Goal: Task Accomplishment & Management: Use online tool/utility

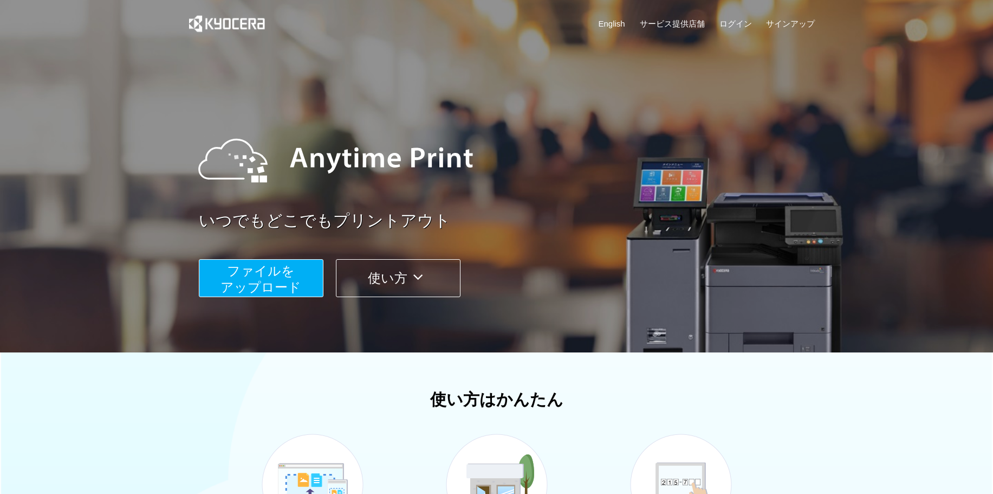
click at [293, 284] on span "ファイルを ​​アップロード" at bounding box center [261, 278] width 81 height 31
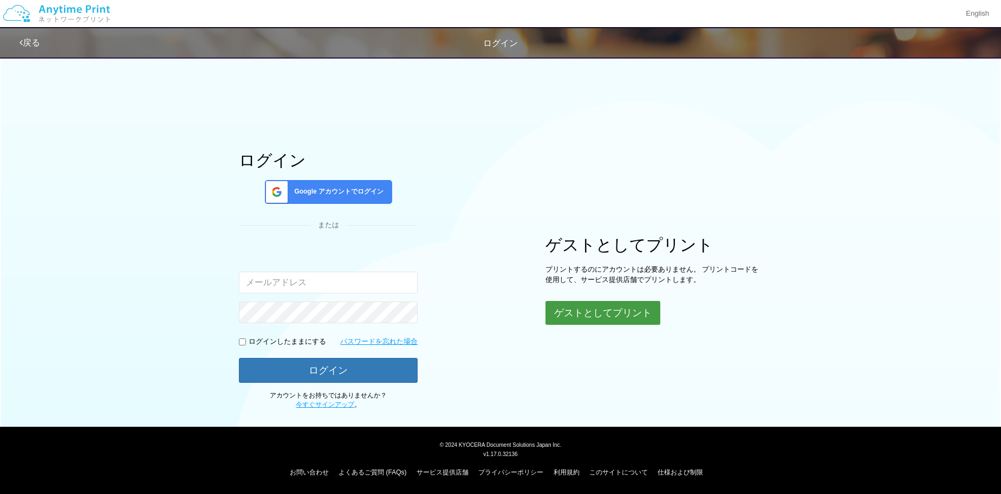
click at [599, 312] on button "ゲストとしてプリント" at bounding box center [603, 313] width 115 height 24
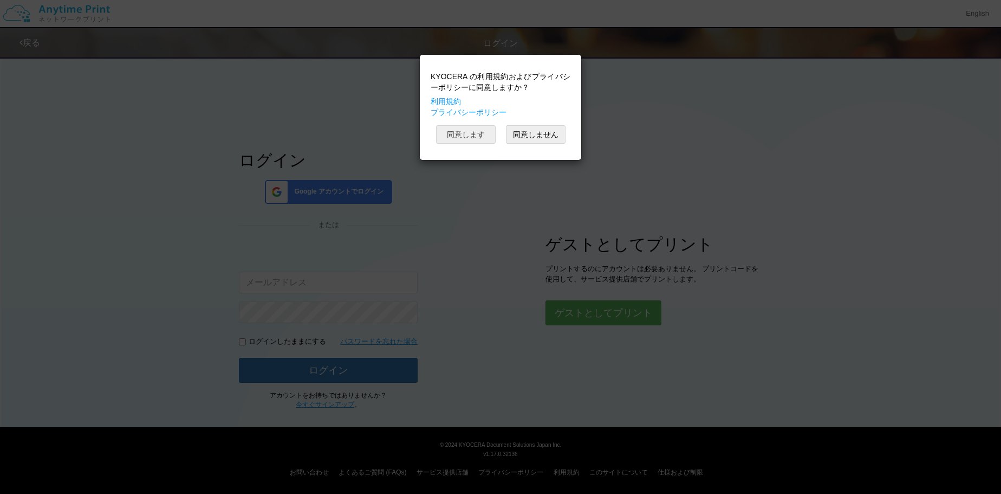
click at [466, 132] on button "同意します" at bounding box center [466, 134] width 60 height 18
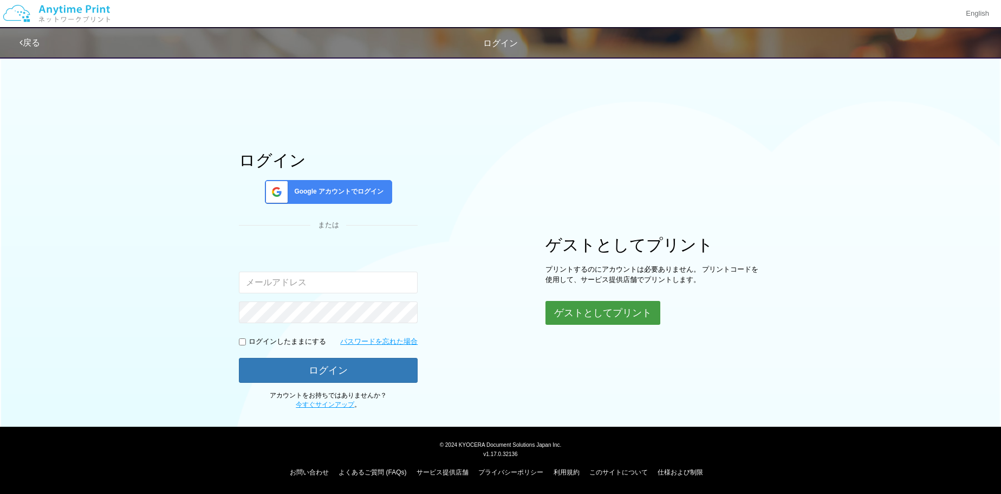
click at [617, 317] on button "ゲストとしてプリント" at bounding box center [603, 313] width 115 height 24
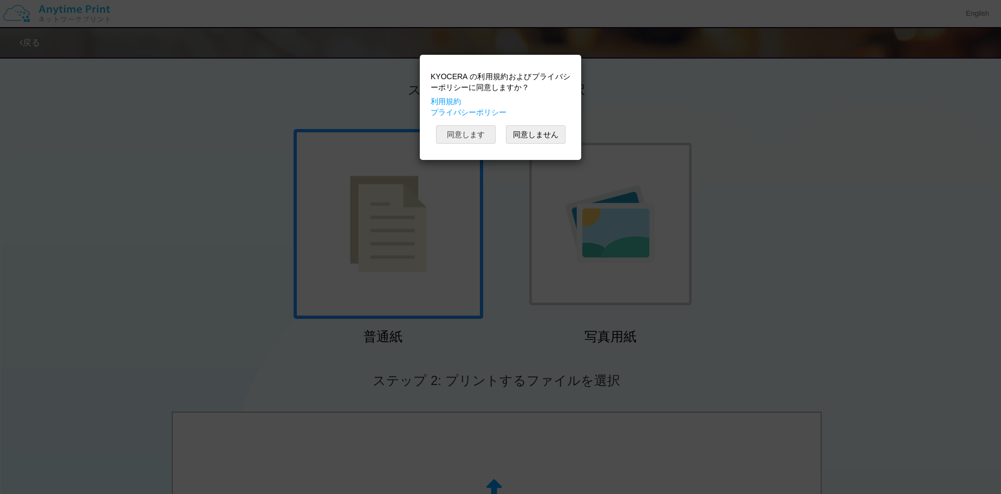
click at [482, 134] on button "同意します" at bounding box center [466, 134] width 60 height 18
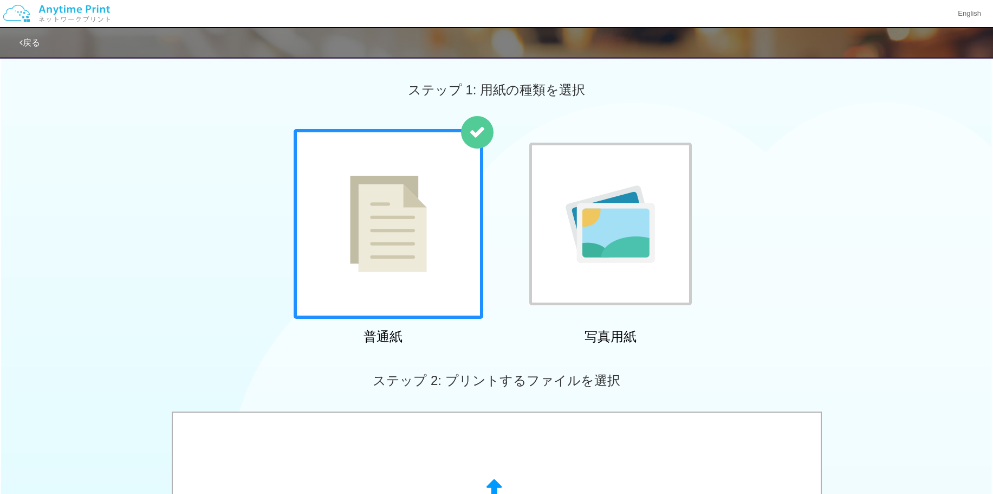
click at [414, 217] on img at bounding box center [388, 224] width 77 height 96
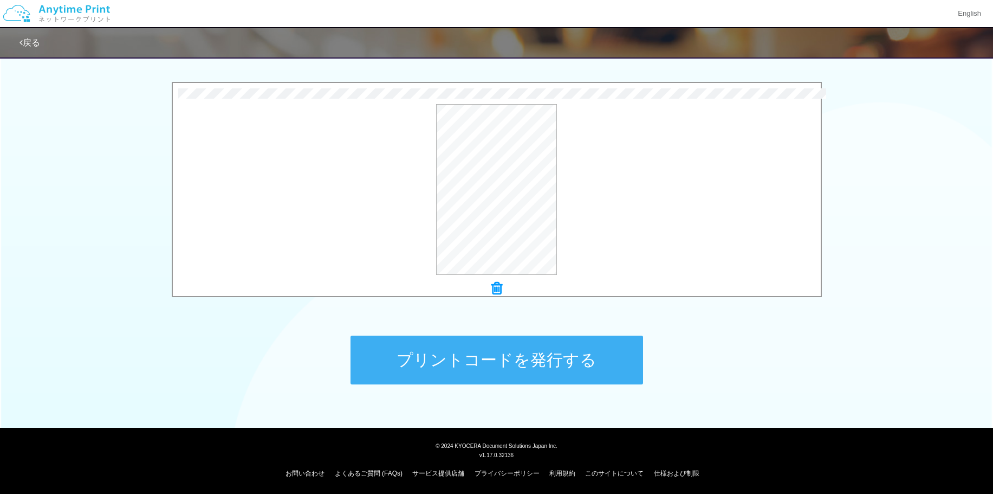
scroll to position [330, 0]
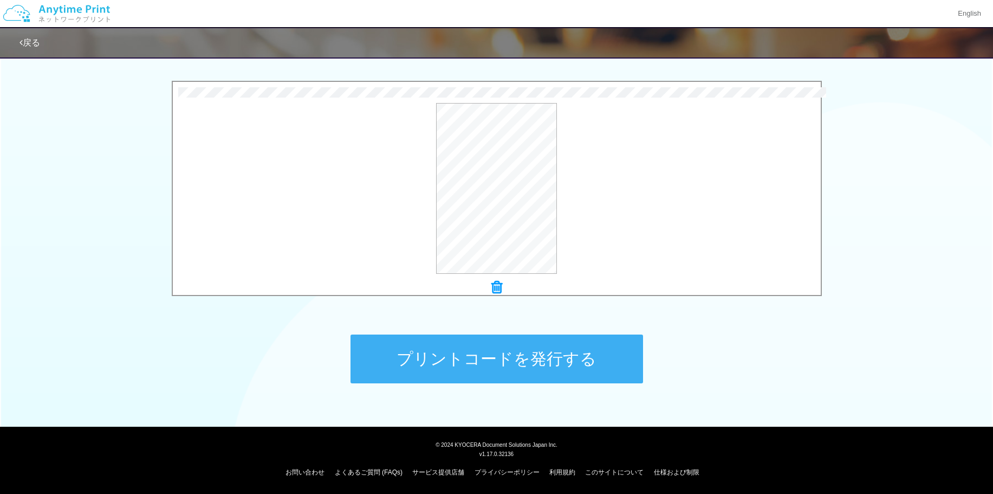
click at [493, 363] on button "プリントコードを発行する" at bounding box center [497, 358] width 293 height 49
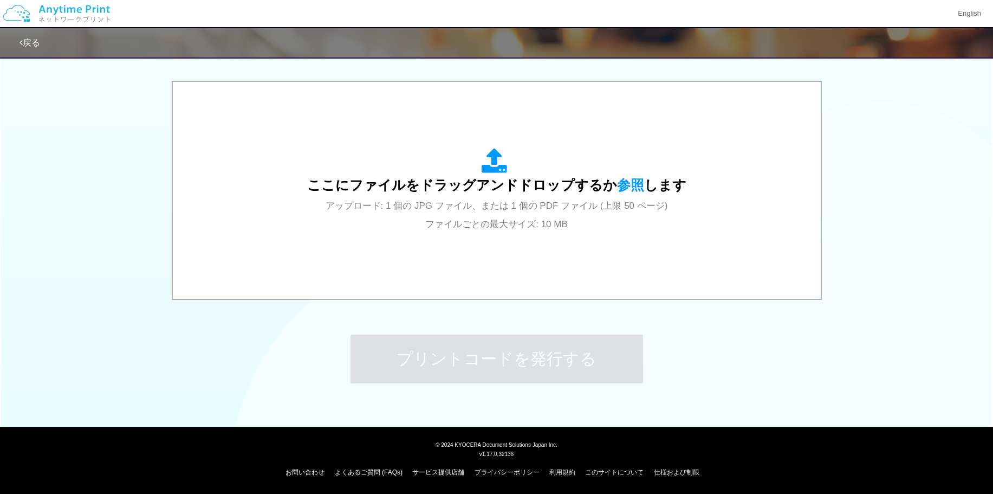
scroll to position [0, 0]
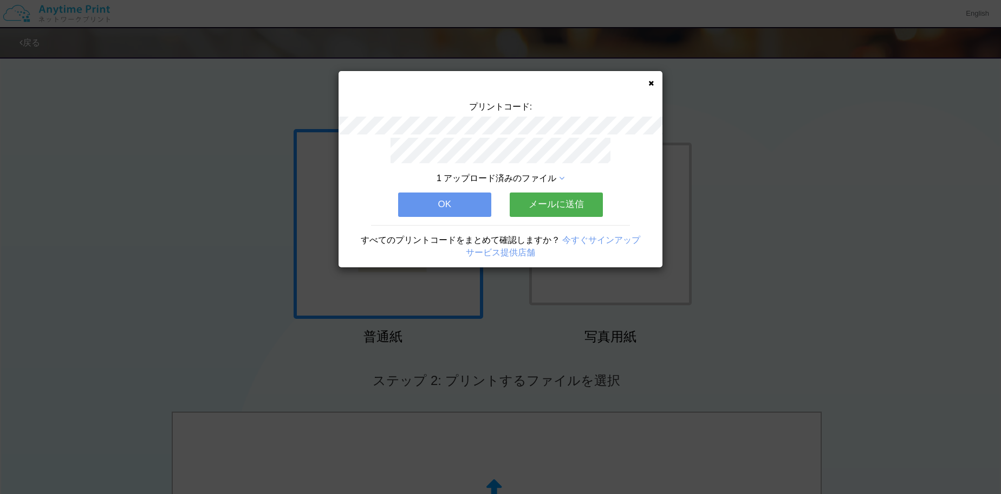
click at [548, 205] on button "メールに送信" at bounding box center [556, 204] width 93 height 24
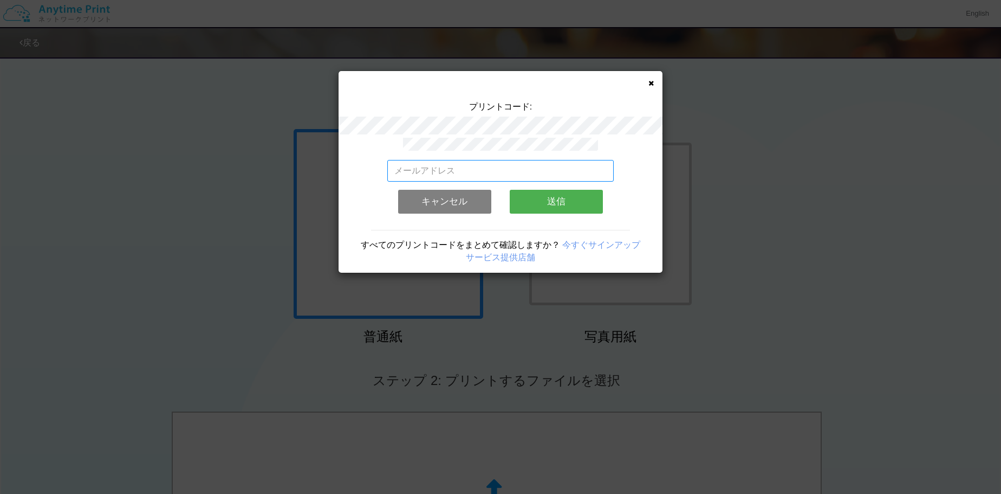
click at [497, 174] on input "email" at bounding box center [500, 171] width 227 height 22
type input "[EMAIL_ADDRESS][DOMAIN_NAME]"
click at [576, 205] on button "送信" at bounding box center [556, 202] width 93 height 24
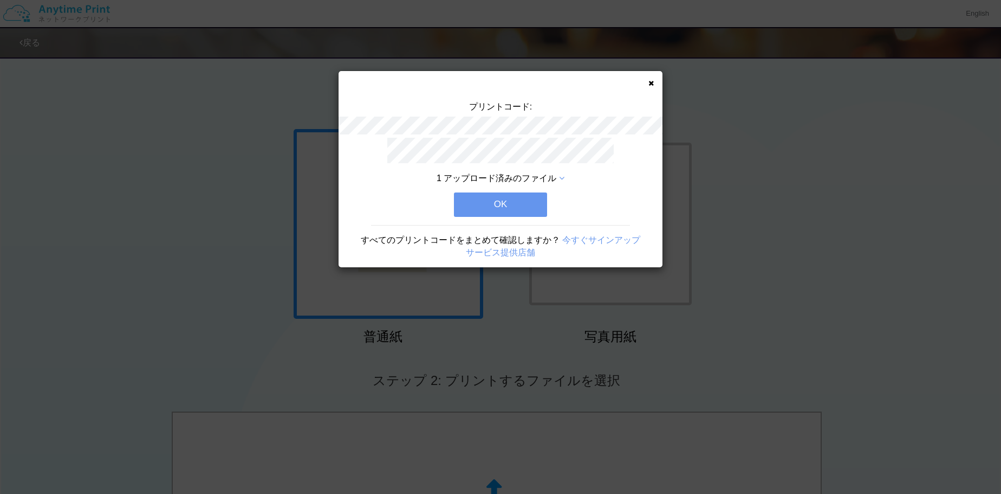
click at [488, 207] on button "OK" at bounding box center [500, 204] width 93 height 24
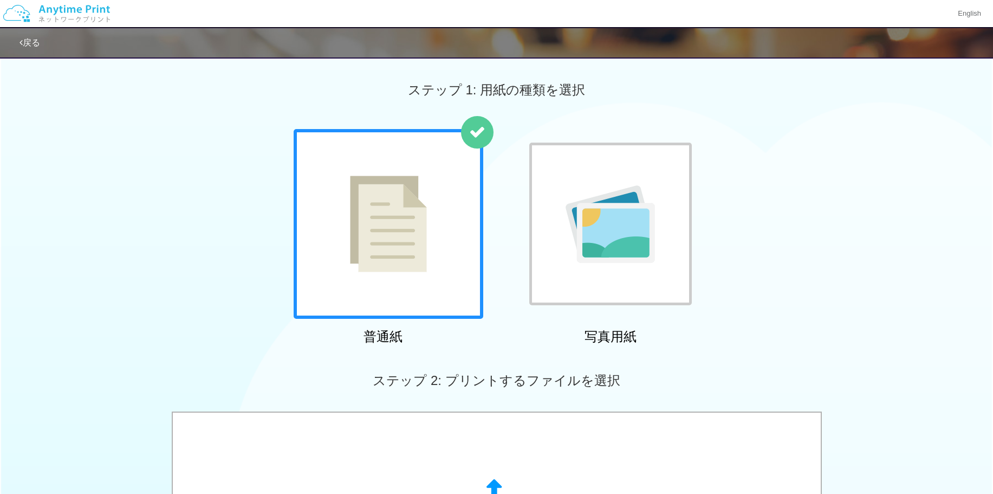
click at [81, 12] on img at bounding box center [56, 14] width 115 height 38
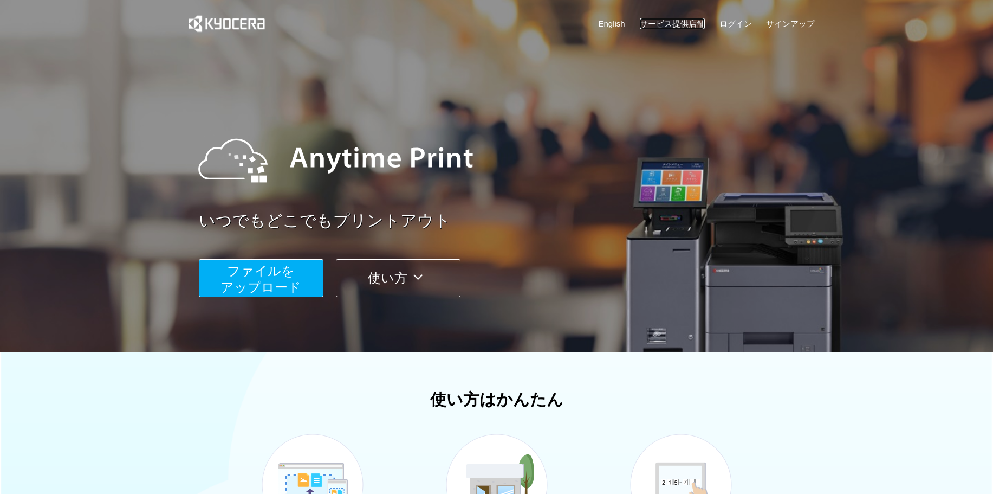
click at [677, 23] on link "サービス提供店舗" at bounding box center [672, 23] width 65 height 11
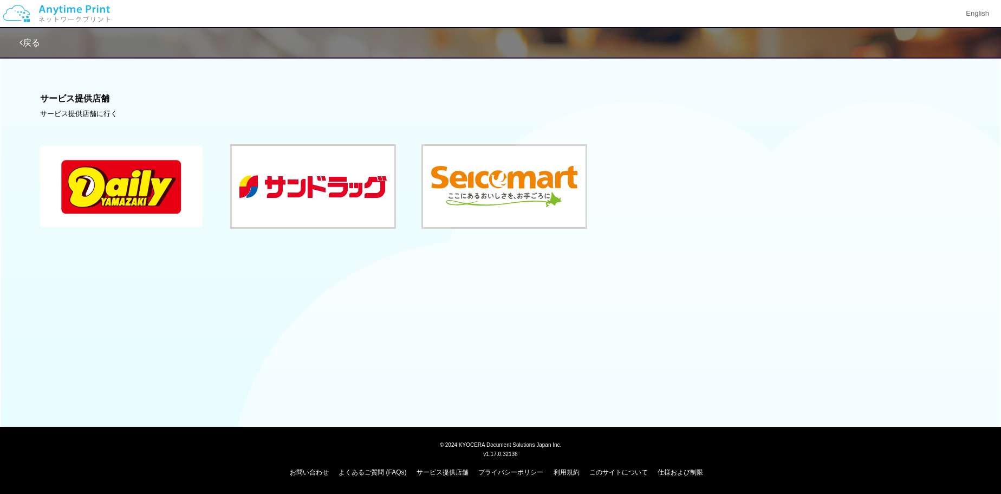
click at [159, 162] on button at bounding box center [121, 186] width 163 height 81
